Goal: Information Seeking & Learning: Learn about a topic

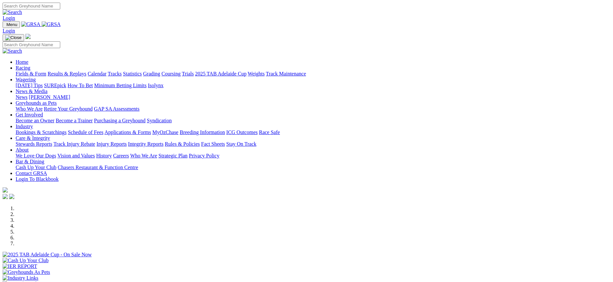
scroll to position [169, 0]
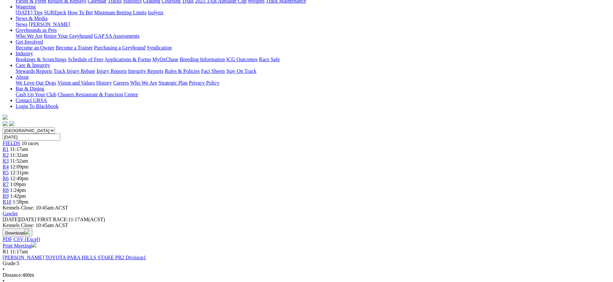
scroll to position [85, 0]
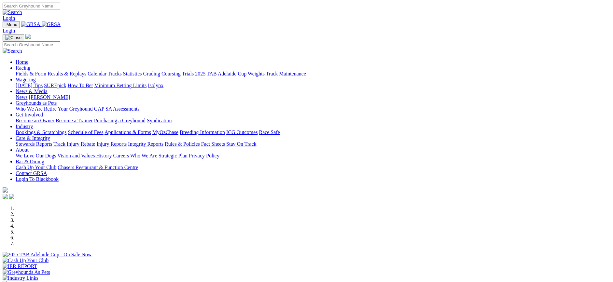
scroll to position [169, 0]
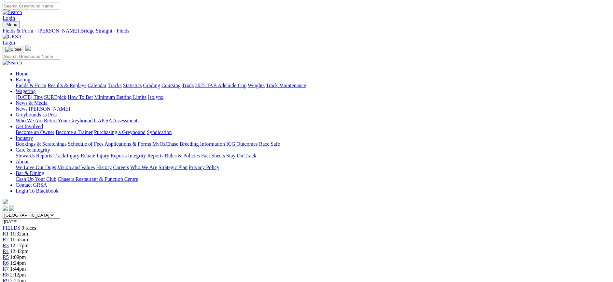
click at [160, 83] on link "Grading" at bounding box center [151, 86] width 17 height 6
